Goal: Information Seeking & Learning: Check status

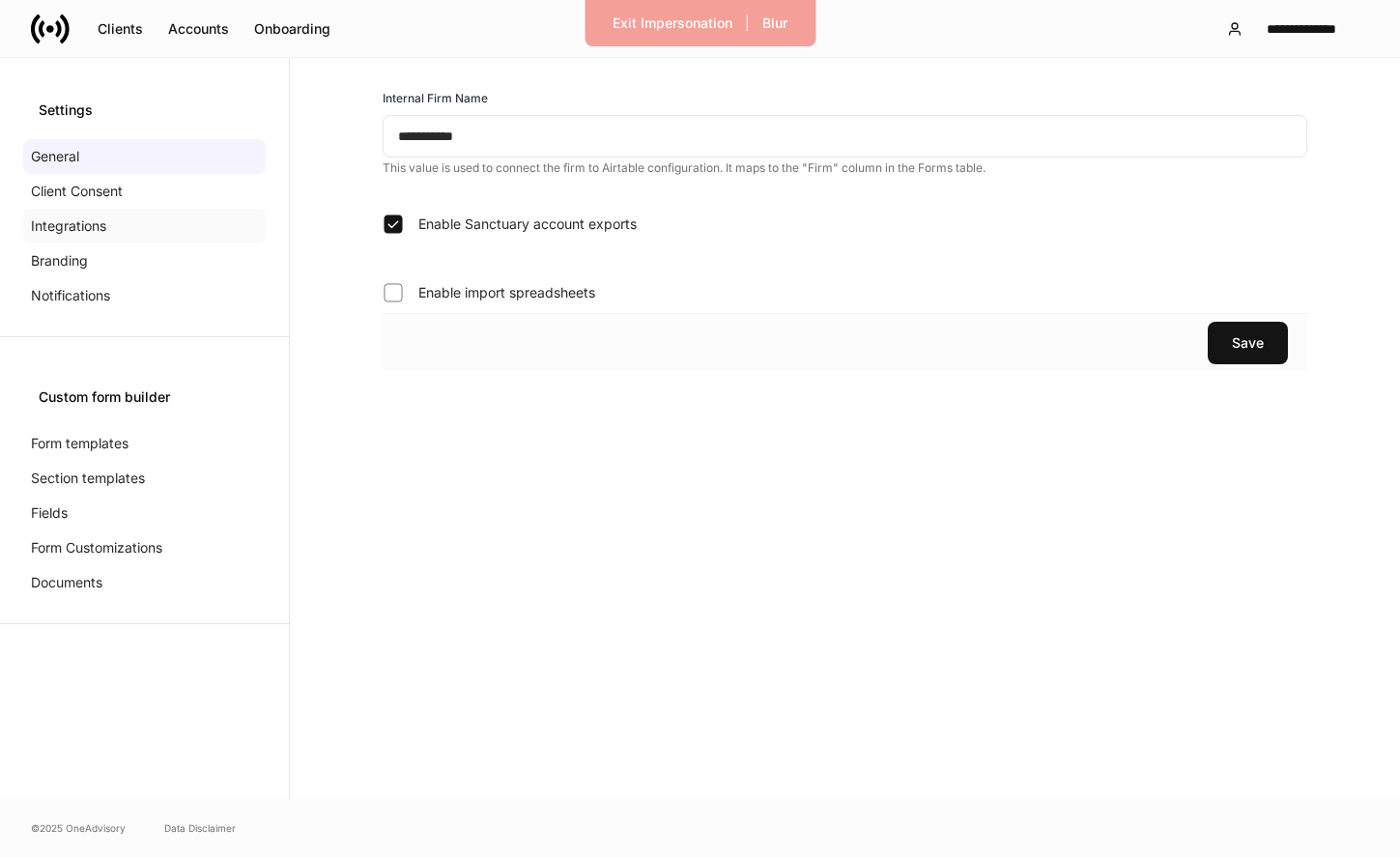
click at [140, 217] on div "Integrations" at bounding box center [144, 226] width 242 height 35
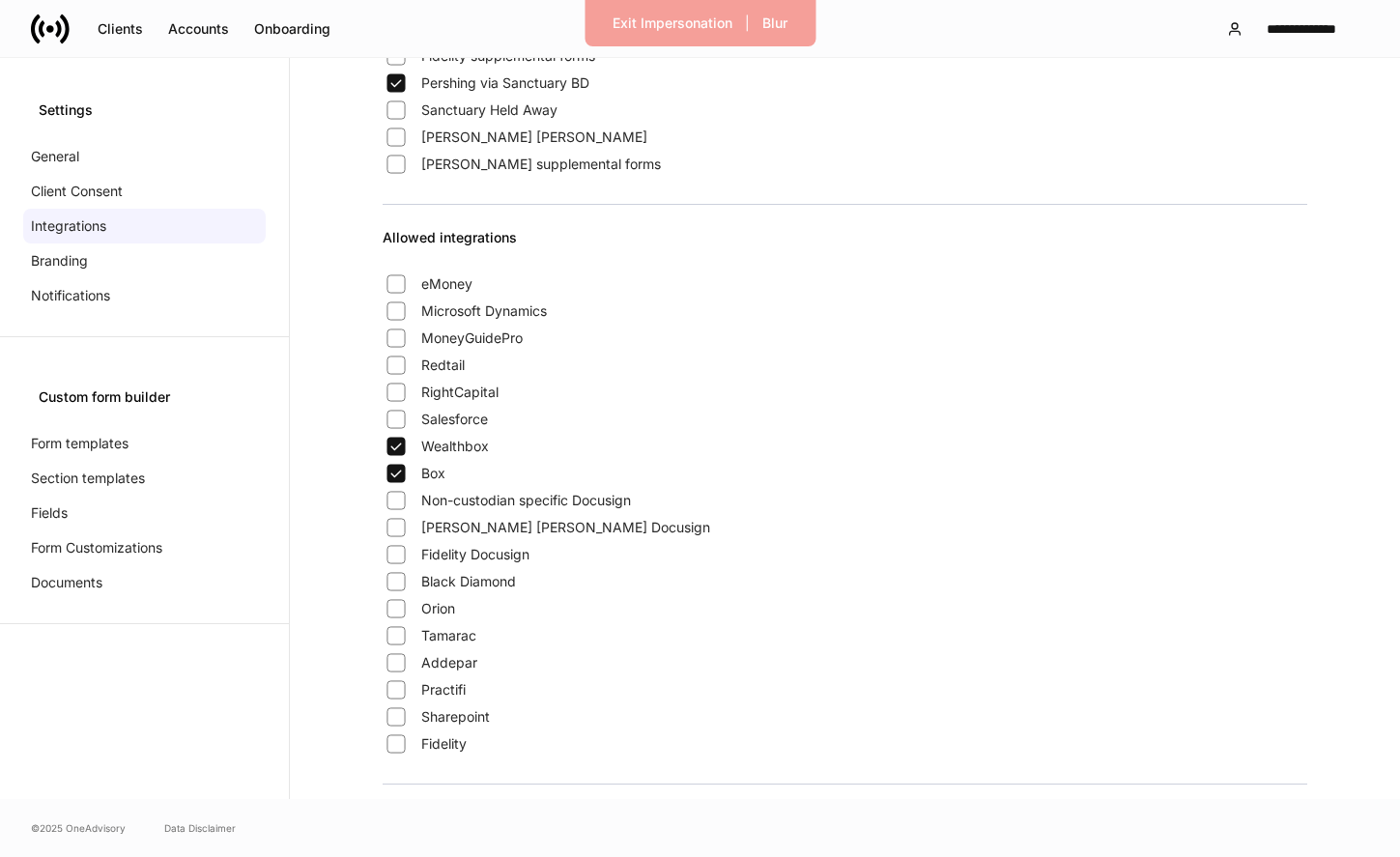
scroll to position [339, 0]
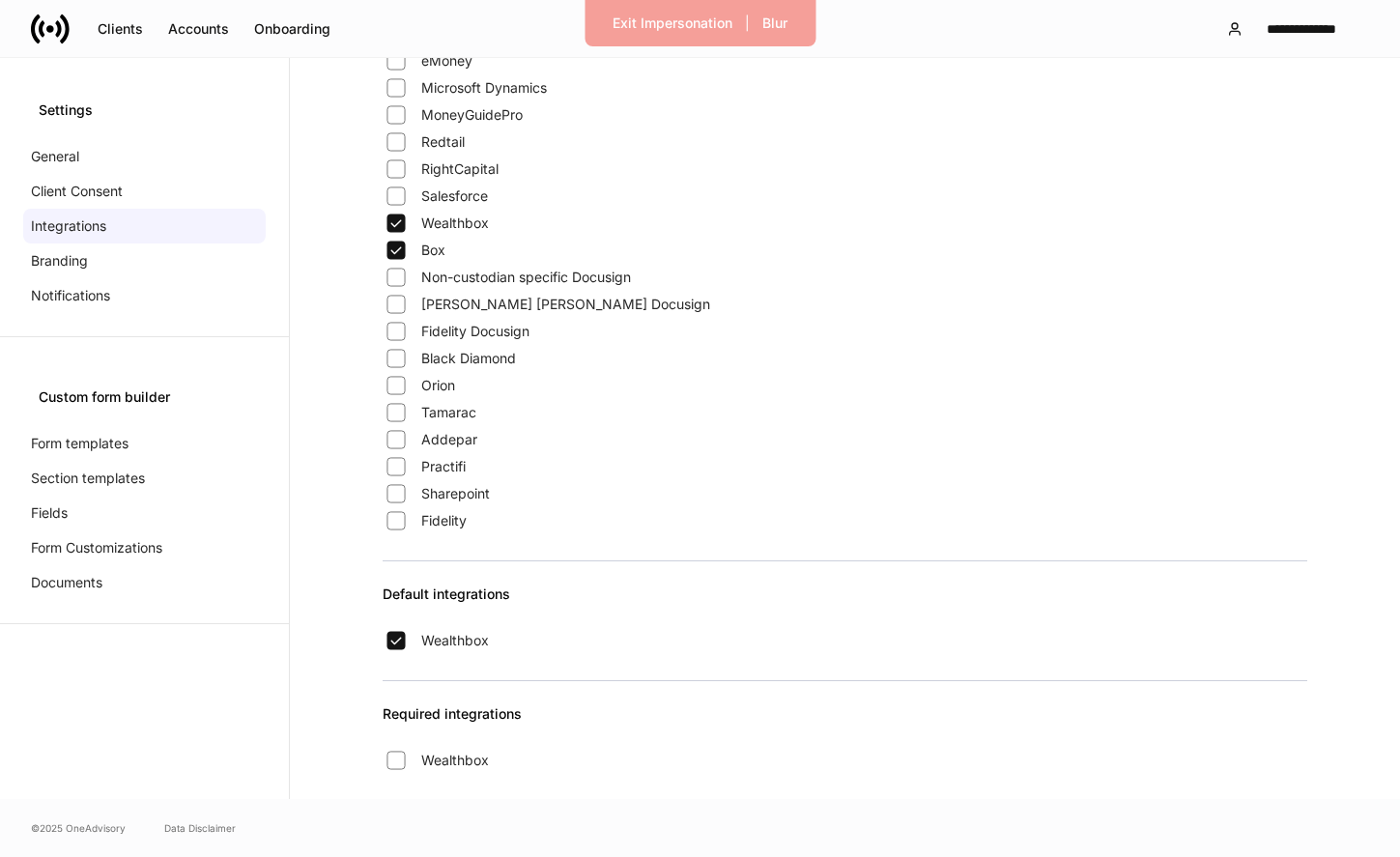
click at [650, 63] on div "eMoney" at bounding box center [844, 61] width 924 height 27
click at [650, 16] on div "Exit Impersonation" at bounding box center [673, 23] width 120 height 19
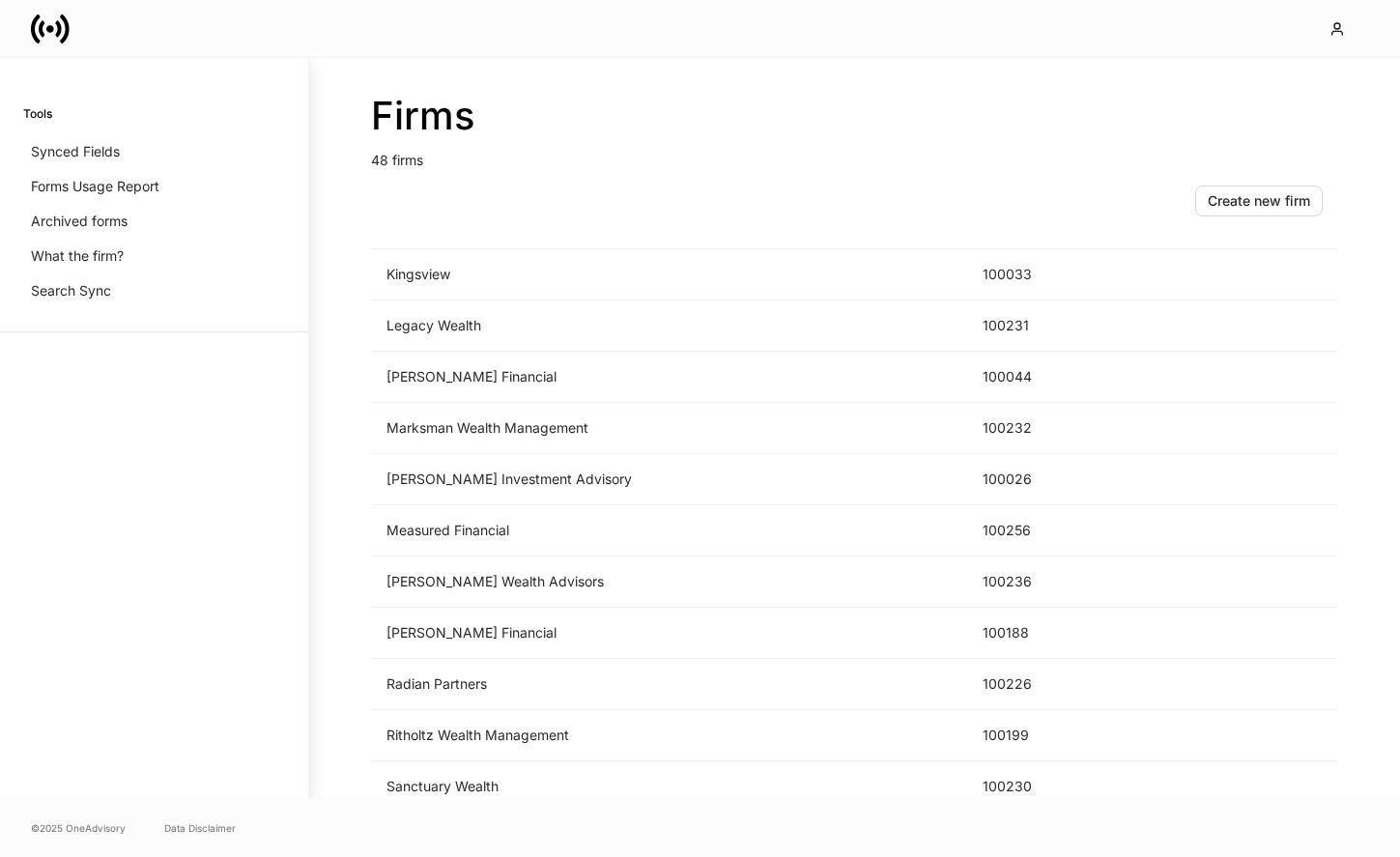
scroll to position [1958, 0]
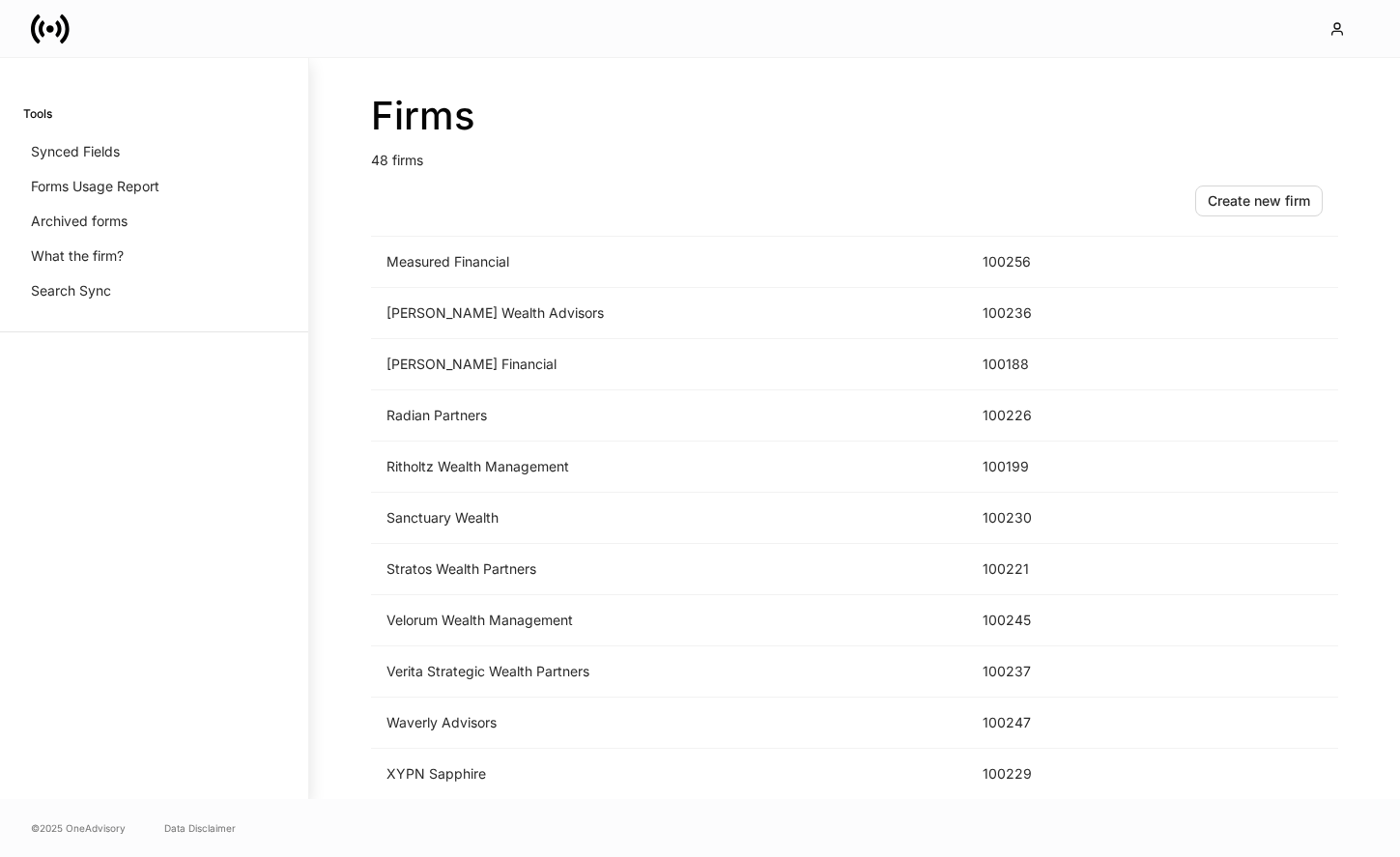
click at [464, 524] on td "Sanctuary Wealth" at bounding box center [669, 518] width 596 height 51
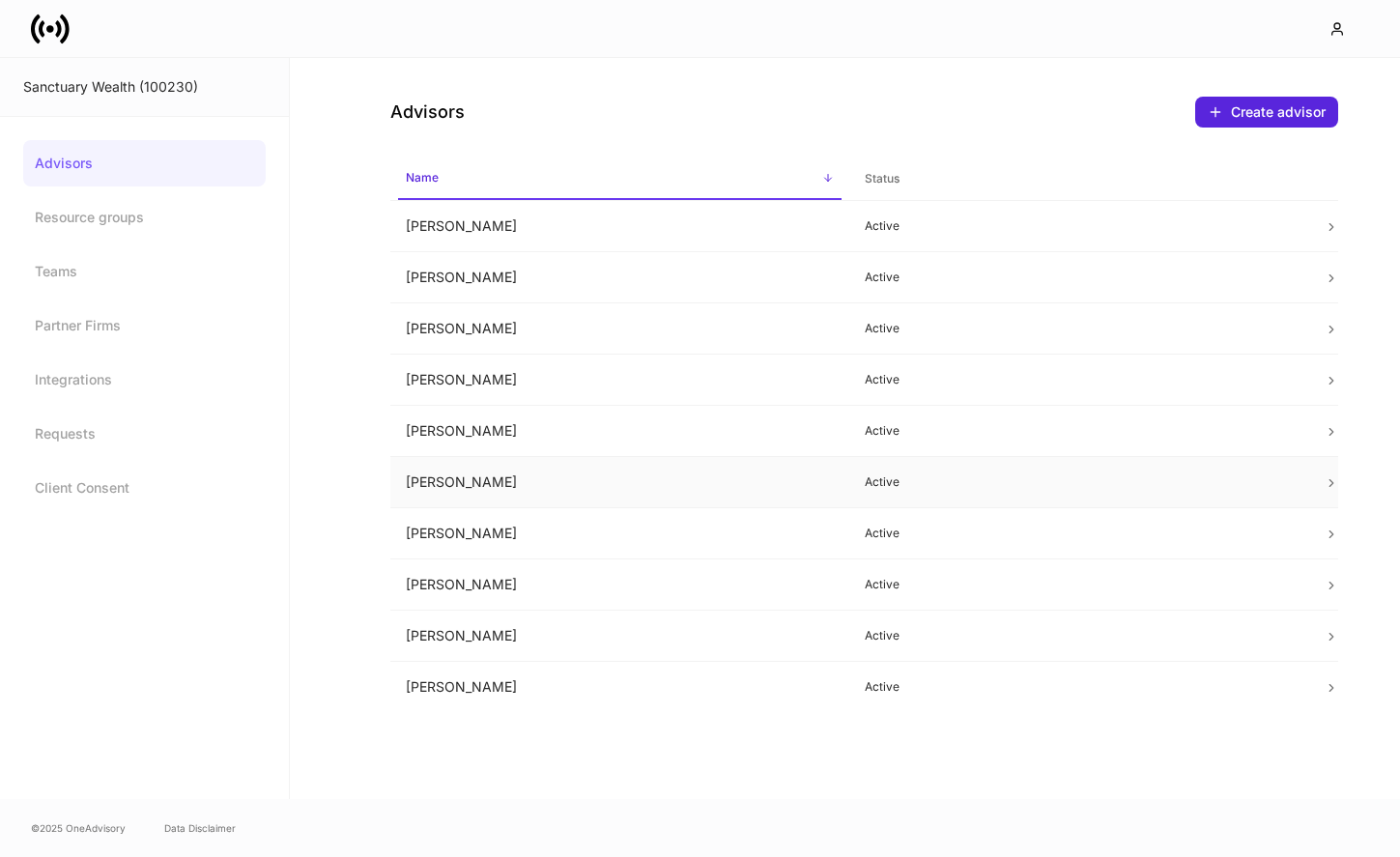
click at [623, 469] on td "Kelly Soergel" at bounding box center [619, 482] width 459 height 51
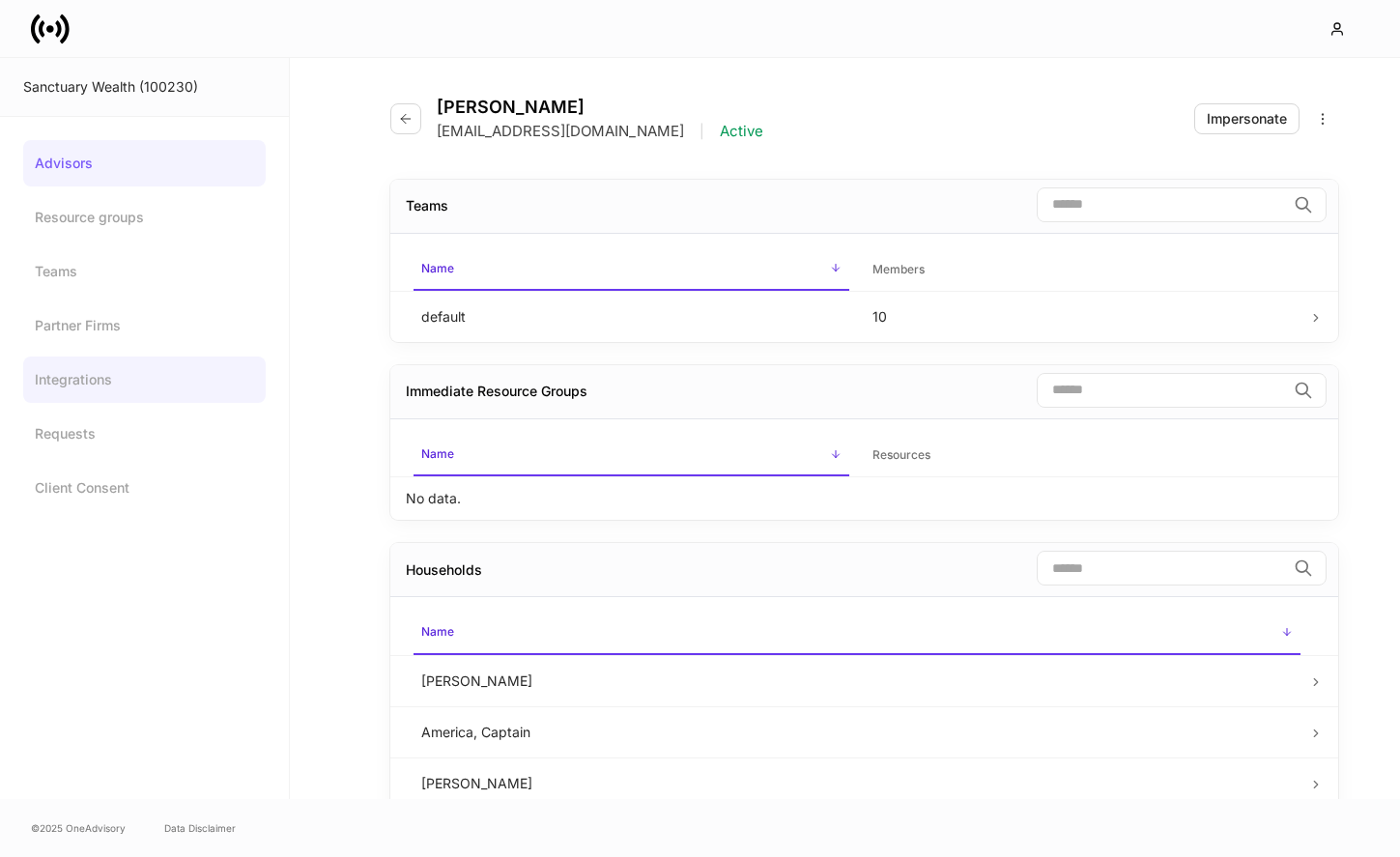
click at [83, 378] on link "Integrations" at bounding box center [144, 380] width 242 height 47
